Goal: Find specific page/section: Find specific page/section

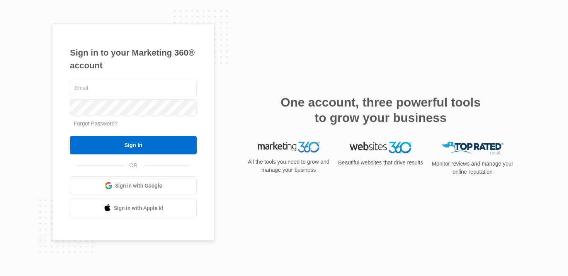
type input "[PERSON_NAME][EMAIL_ADDRESS][PERSON_NAME][DOMAIN_NAME]"
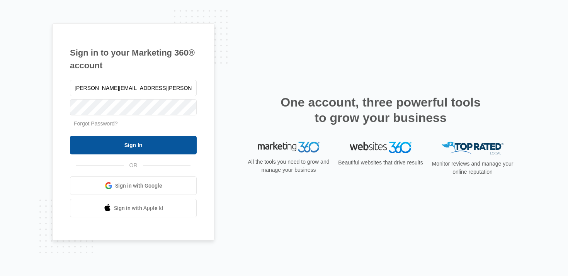
click at [125, 148] on input "Sign In" at bounding box center [133, 145] width 127 height 19
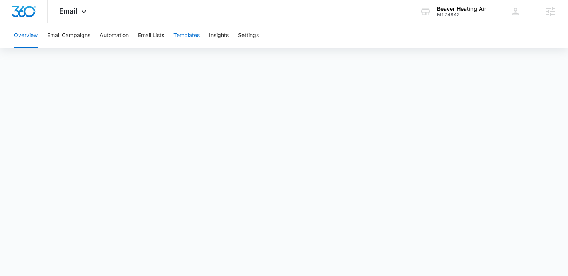
click at [189, 31] on button "Templates" at bounding box center [187, 35] width 26 height 25
click at [119, 36] on button "Automation" at bounding box center [114, 35] width 29 height 25
click at [188, 38] on button "Templates" at bounding box center [187, 35] width 26 height 25
click at [116, 32] on button "Automation" at bounding box center [114, 35] width 29 height 25
